Goal: Transaction & Acquisition: Subscribe to service/newsletter

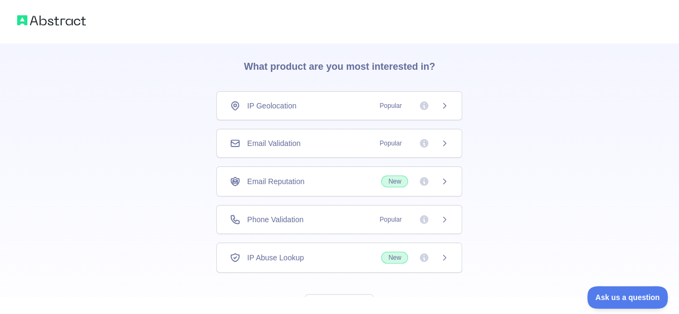
scroll to position [77, 0]
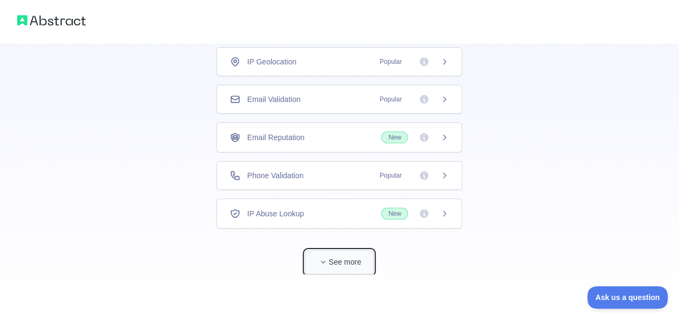
click at [343, 263] on button "See more" at bounding box center [339, 262] width 69 height 24
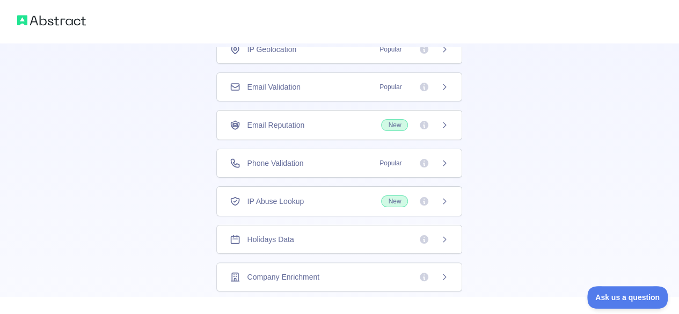
scroll to position [0, 0]
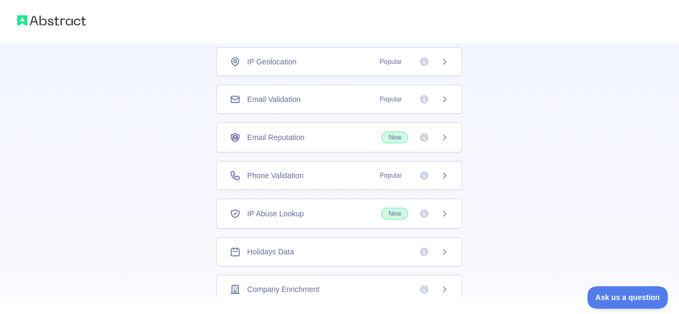
click at [350, 106] on div "Email Validation Popular" at bounding box center [339, 99] width 246 height 29
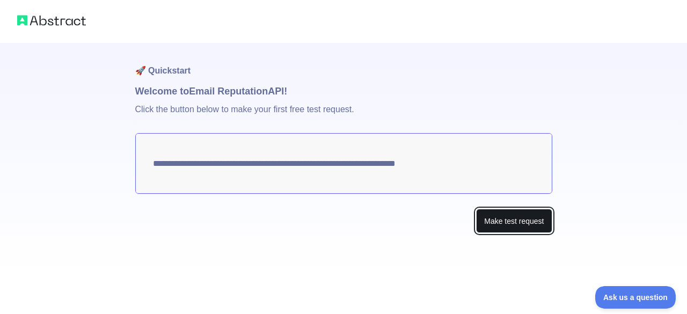
click at [489, 225] on button "Make test request" at bounding box center [514, 221] width 76 height 24
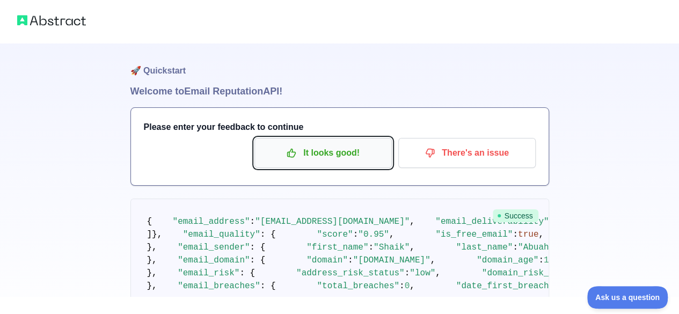
click at [306, 155] on p "It looks good!" at bounding box center [322, 153] width 121 height 18
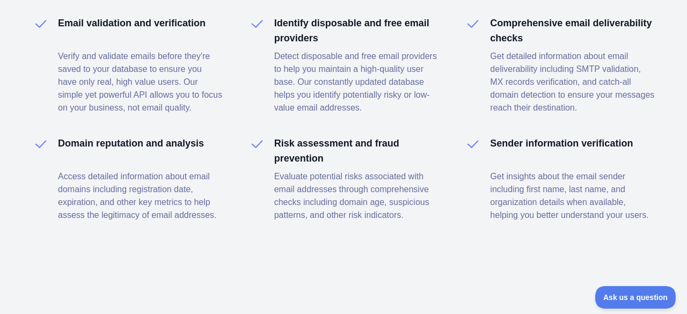
scroll to position [1686, 0]
